Goal: Check status: Check status

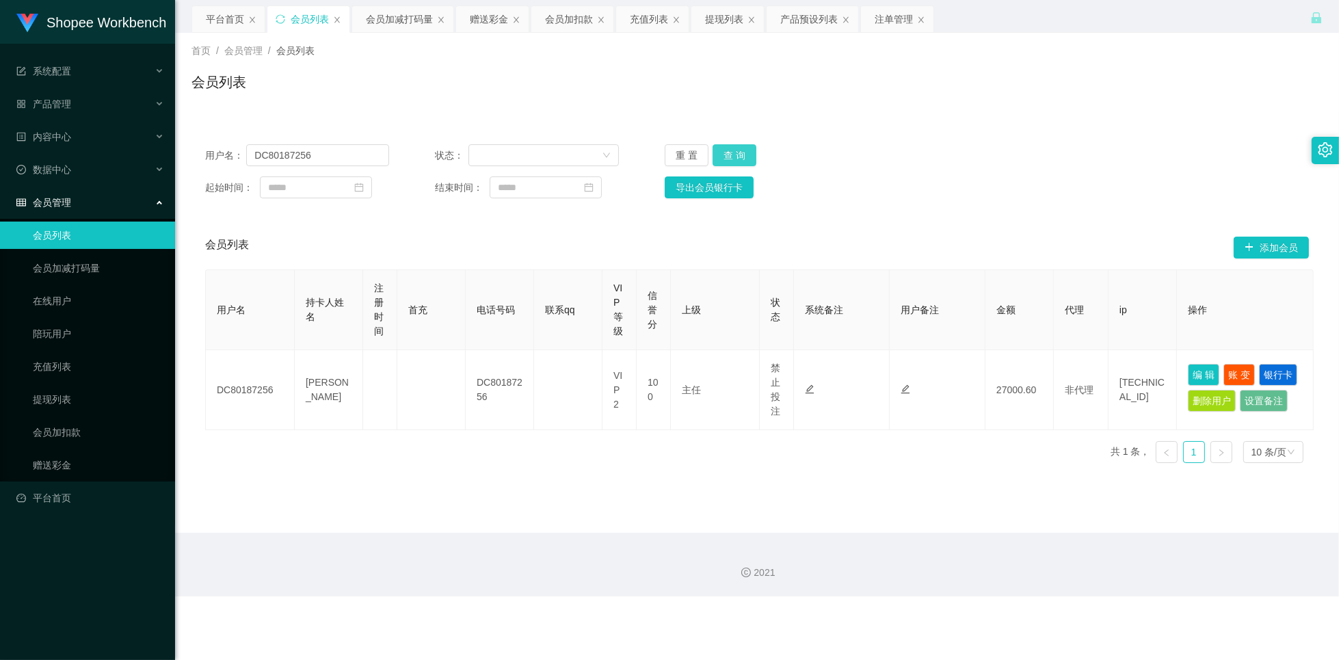
click at [746, 153] on button "查 询" at bounding box center [734, 155] width 44 height 22
click at [734, 159] on button "查 询" at bounding box center [734, 155] width 44 height 22
click at [731, 23] on div "提现列表" at bounding box center [724, 19] width 38 height 26
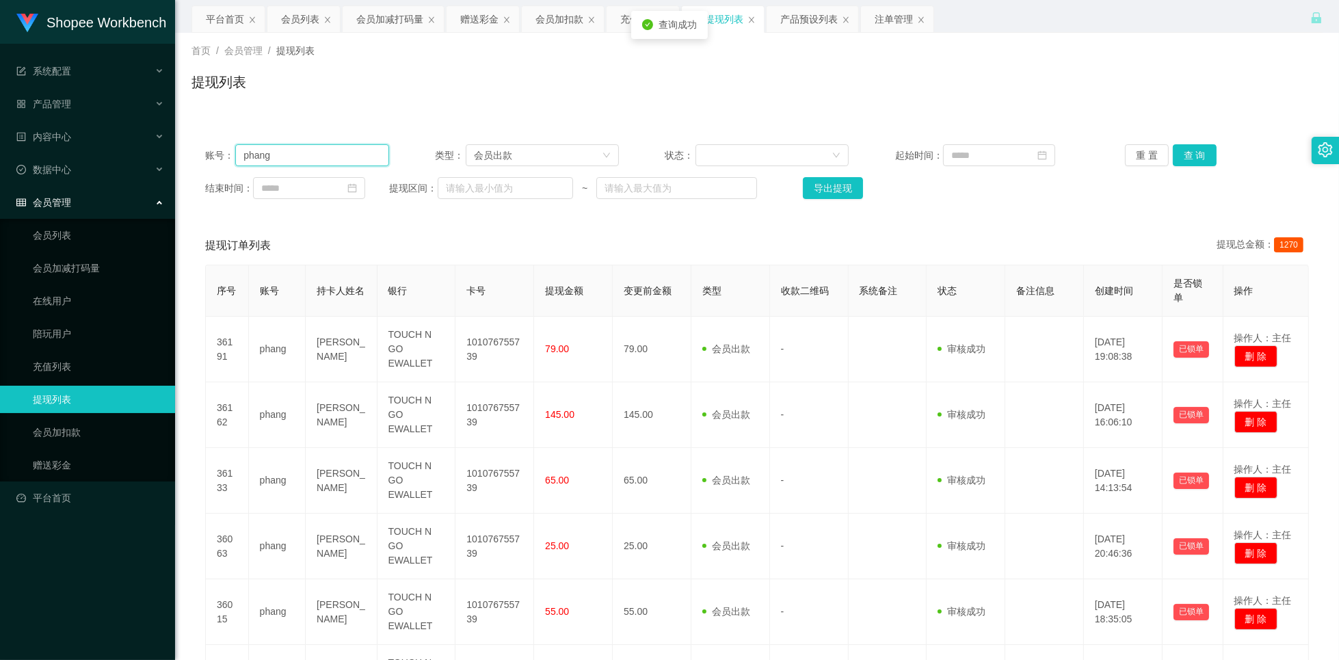
click at [373, 155] on input "phang" at bounding box center [312, 155] width 154 height 22
paste input "Chen1135"
type input "Chen1135"
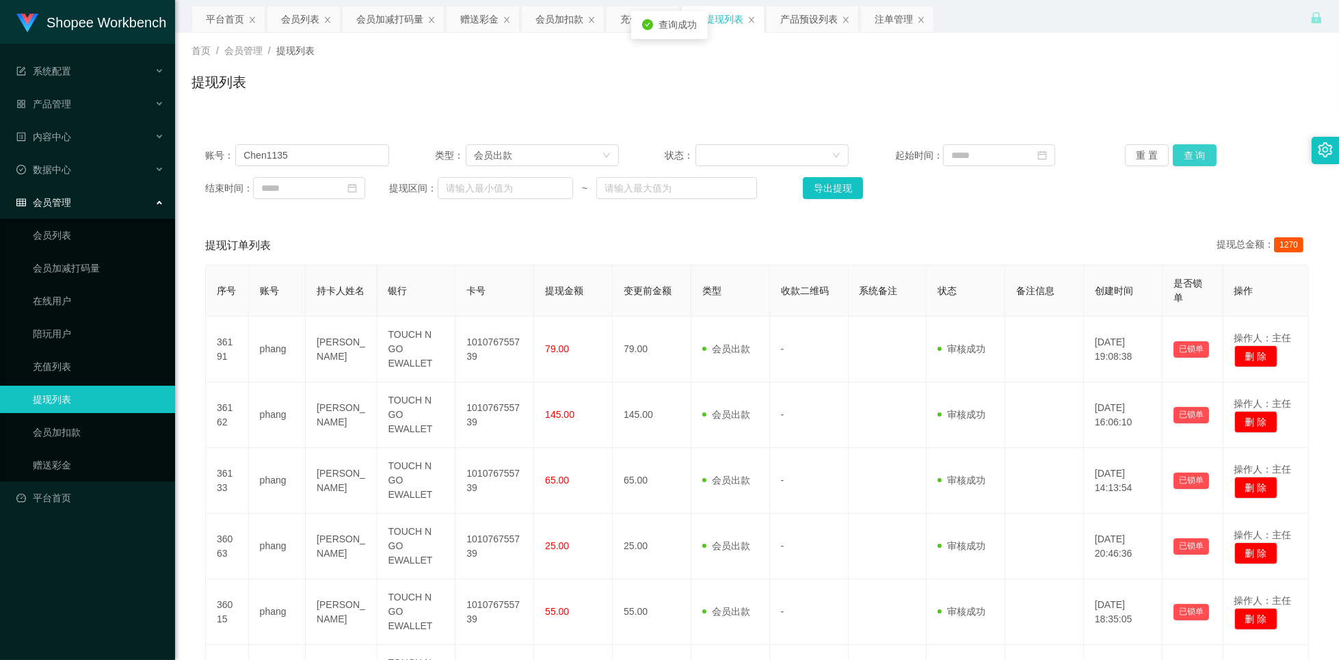
click at [1186, 159] on button "查 询" at bounding box center [1195, 155] width 44 height 22
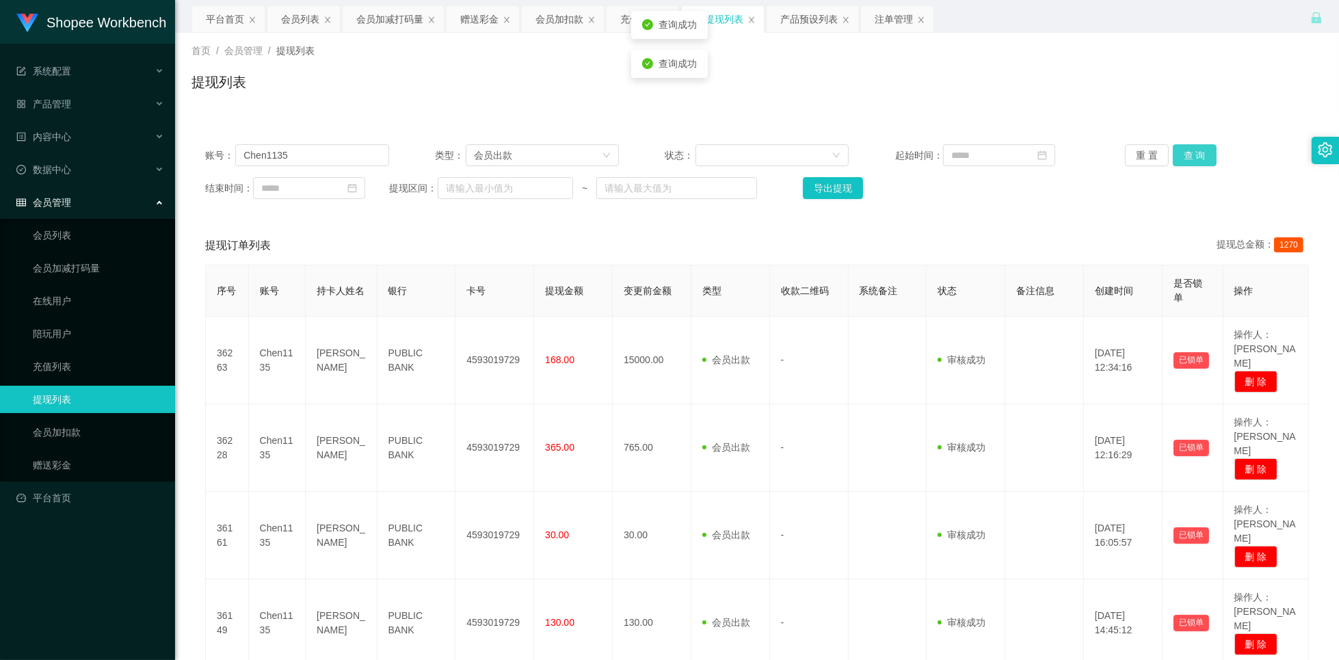
click at [1186, 159] on button "查 询" at bounding box center [1195, 155] width 44 height 22
click at [1186, 157] on button "查 询" at bounding box center [1195, 155] width 44 height 22
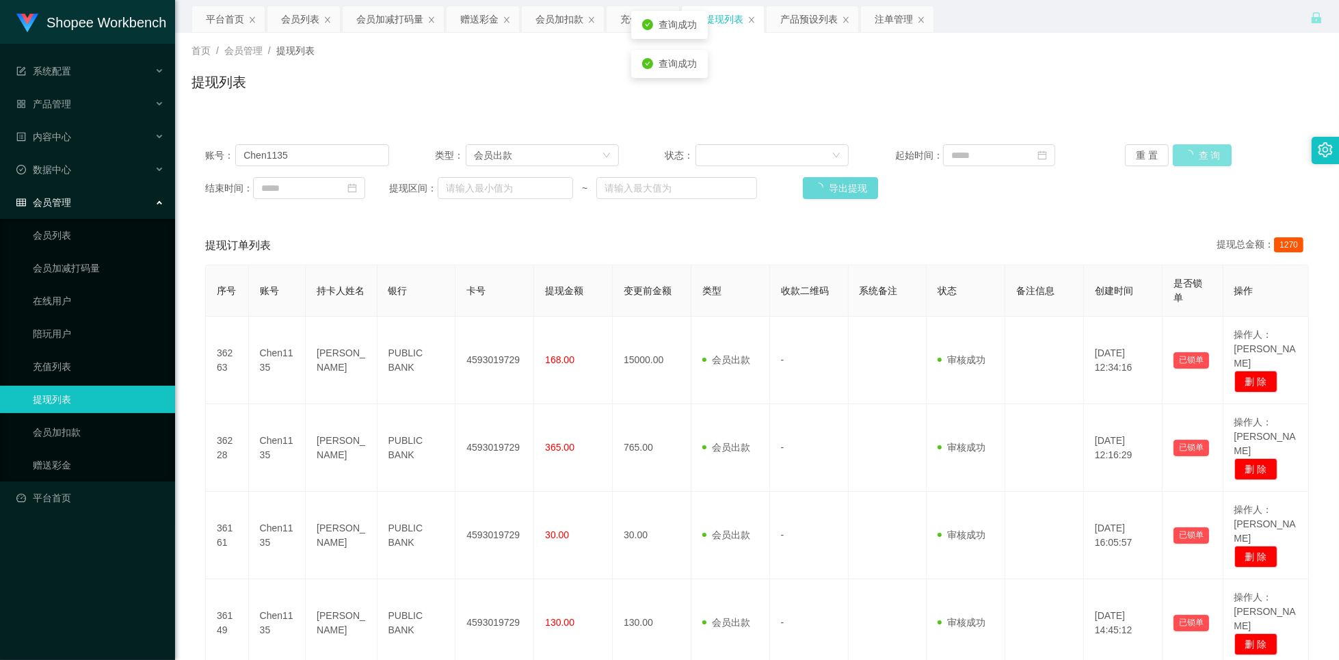
click at [1186, 157] on button "查 询" at bounding box center [1202, 155] width 59 height 22
click at [1186, 158] on button "查 询" at bounding box center [1202, 155] width 59 height 22
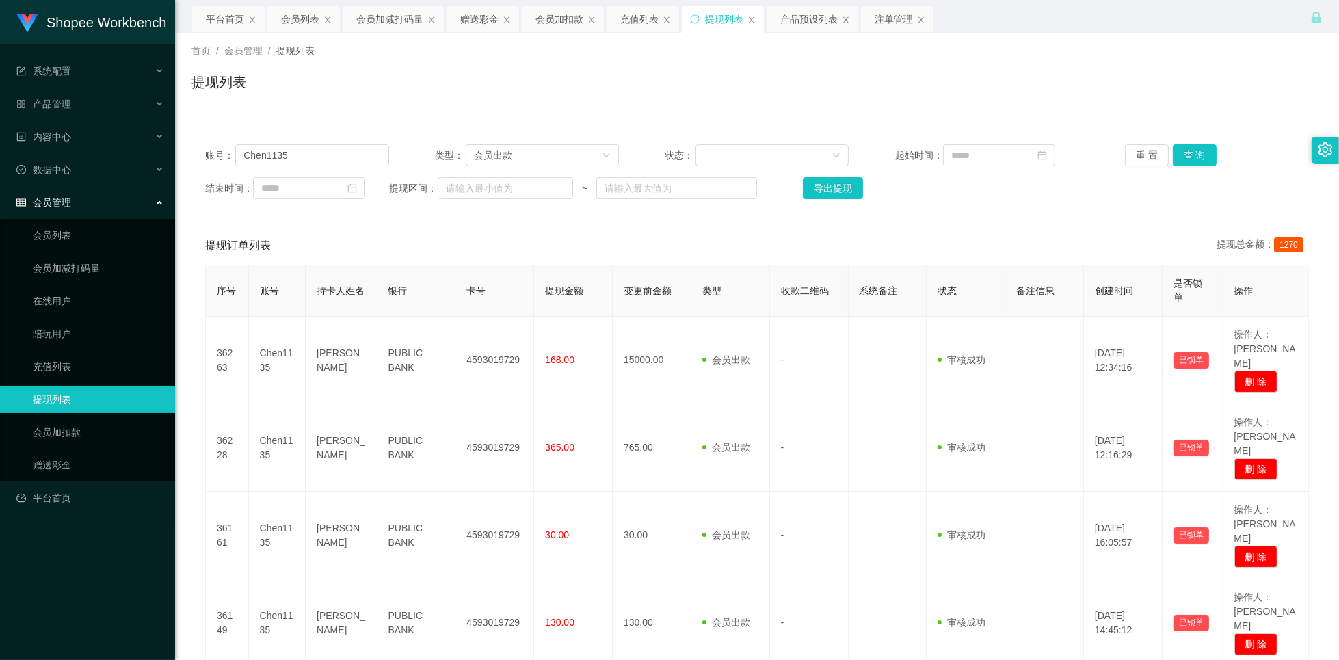
click at [1197, 165] on div "重 置 查 询" at bounding box center [1217, 155] width 184 height 22
click at [1195, 160] on button "查 询" at bounding box center [1195, 155] width 44 height 22
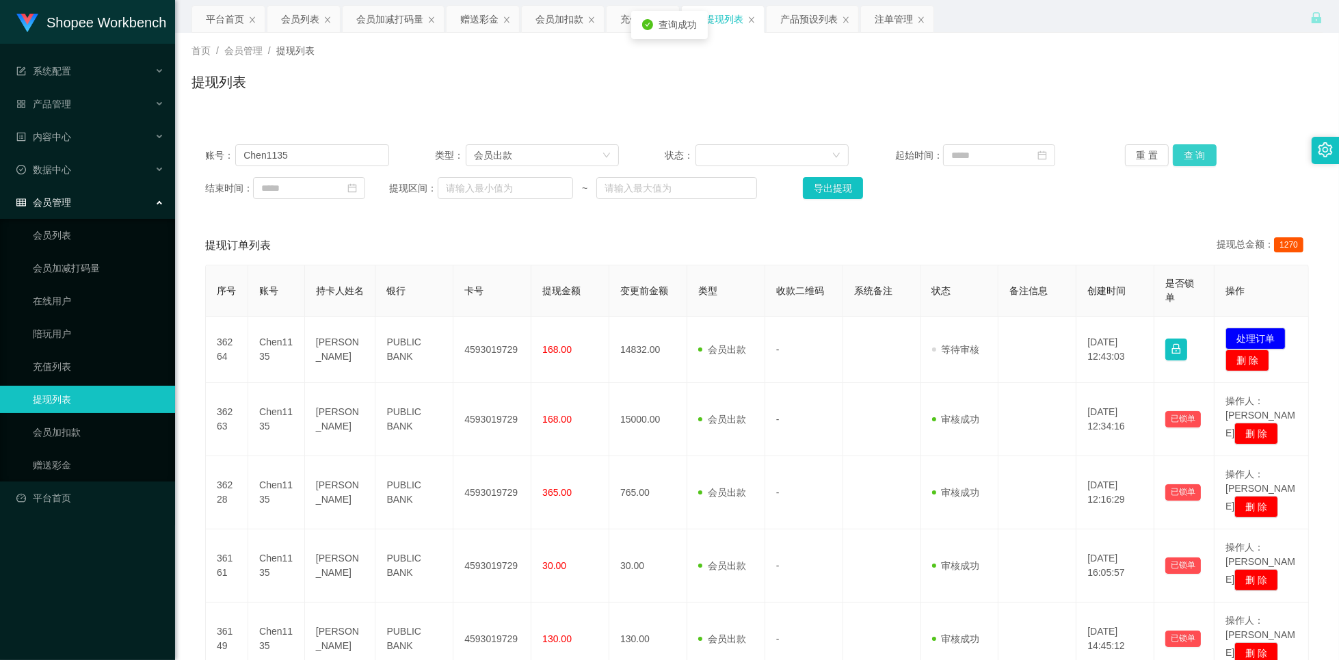
click at [1194, 160] on button "查 询" at bounding box center [1195, 155] width 44 height 22
click at [1185, 160] on button "查 询" at bounding box center [1195, 155] width 44 height 22
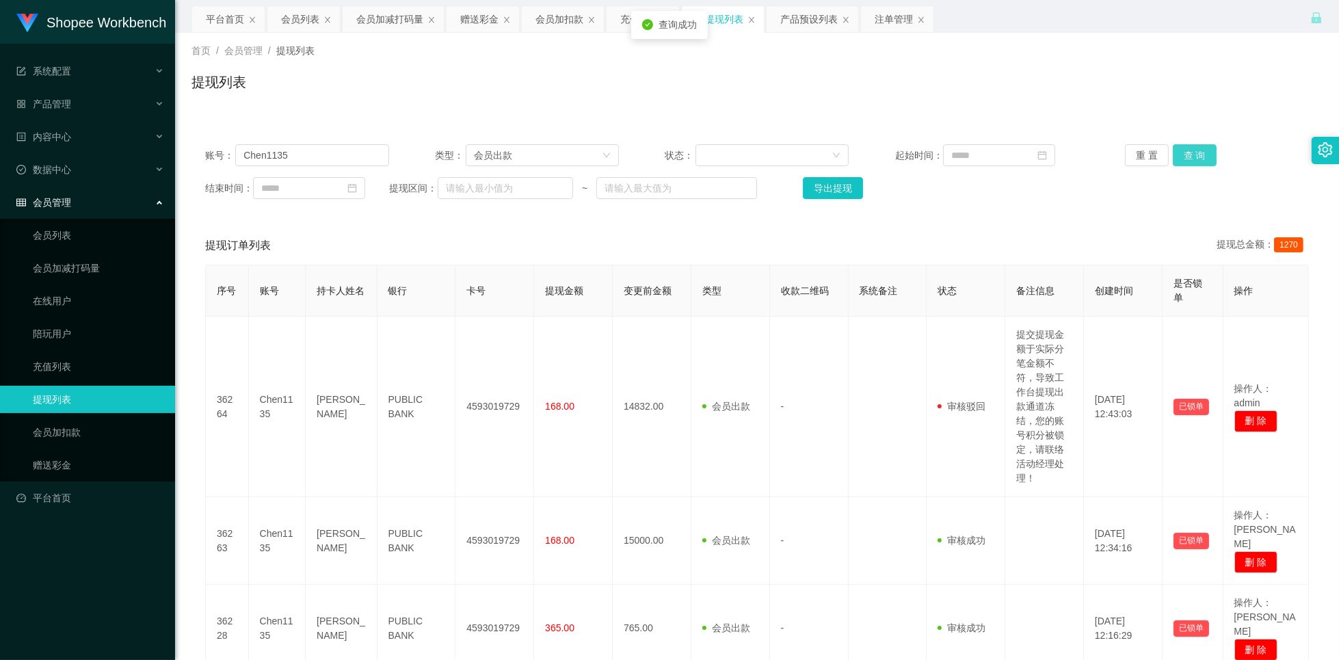
click at [1186, 159] on button "查 询" at bounding box center [1195, 155] width 44 height 22
